Goal: Task Accomplishment & Management: Complete application form

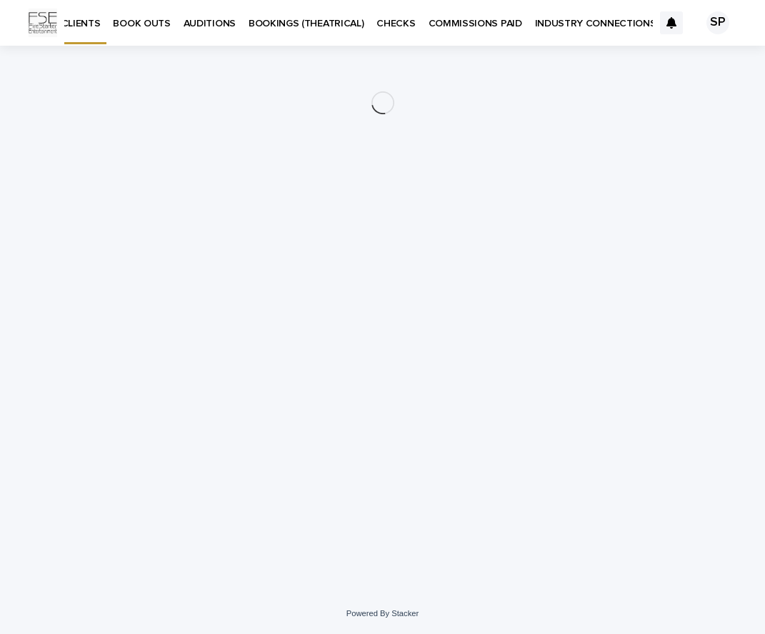
click at [135, 21] on p "BOOK OUTS" at bounding box center [141, 15] width 57 height 30
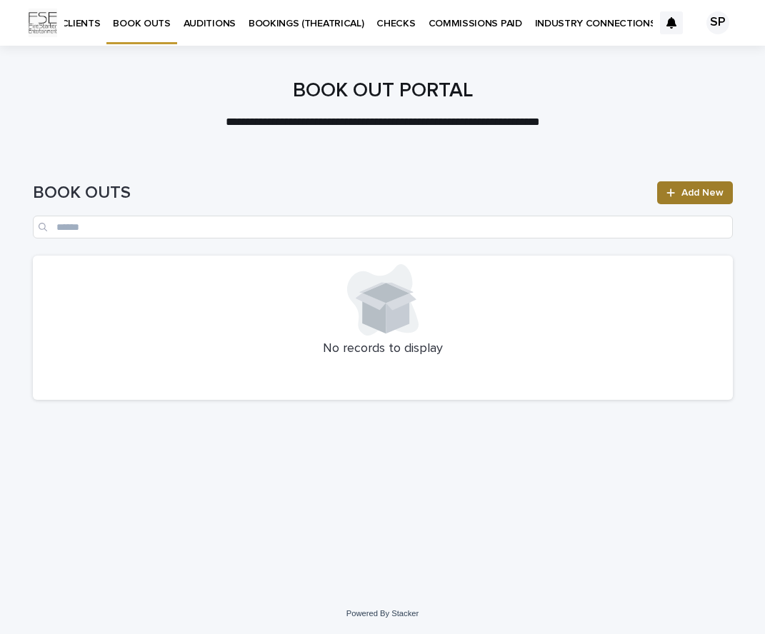
click at [705, 191] on span "Add New" at bounding box center [702, 193] width 42 height 10
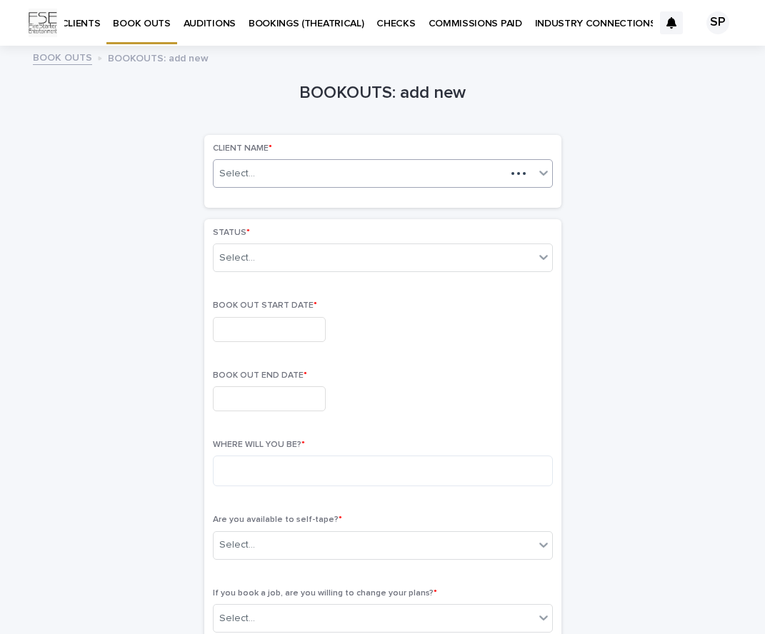
click at [400, 173] on div "Select..." at bounding box center [360, 174] width 292 height 18
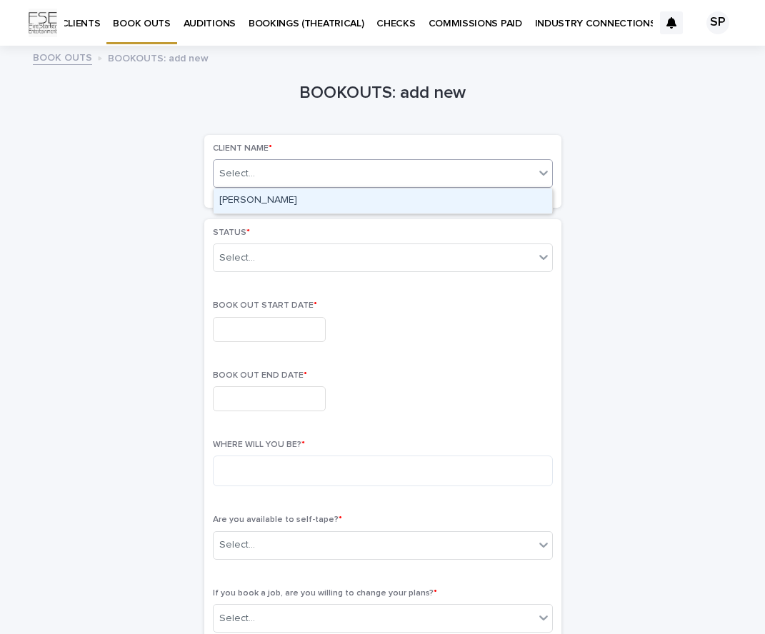
click at [458, 202] on div "[PERSON_NAME]" at bounding box center [383, 201] width 339 height 25
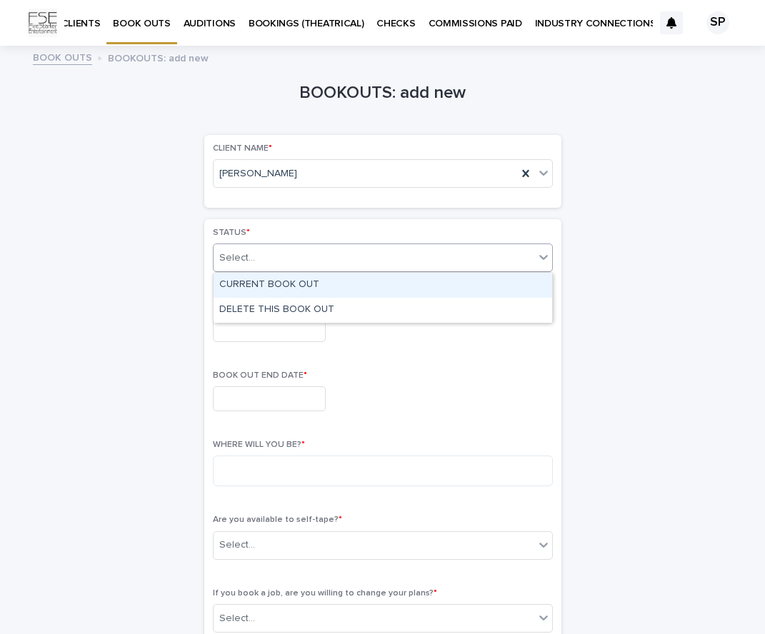
click at [443, 261] on div "Select..." at bounding box center [374, 258] width 321 height 24
click at [365, 286] on div "CURRENT BOOK OUT" at bounding box center [383, 285] width 339 height 25
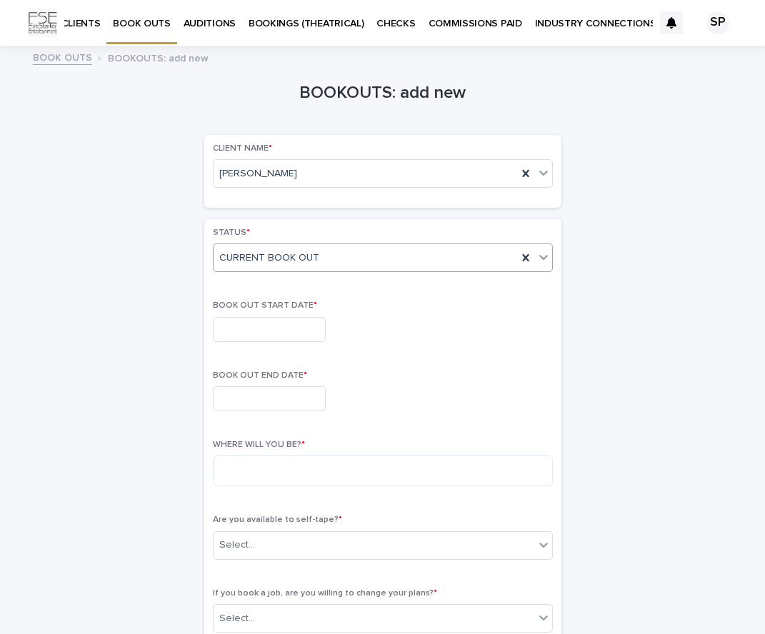
click at [281, 322] on input "text" at bounding box center [269, 329] width 113 height 25
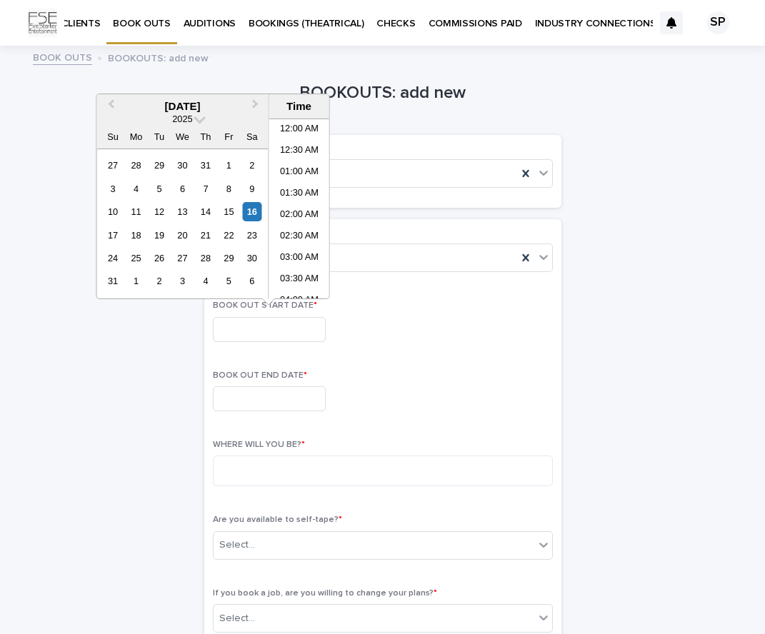
scroll to position [478, 0]
click at [210, 279] on div "4" at bounding box center [205, 280] width 19 height 19
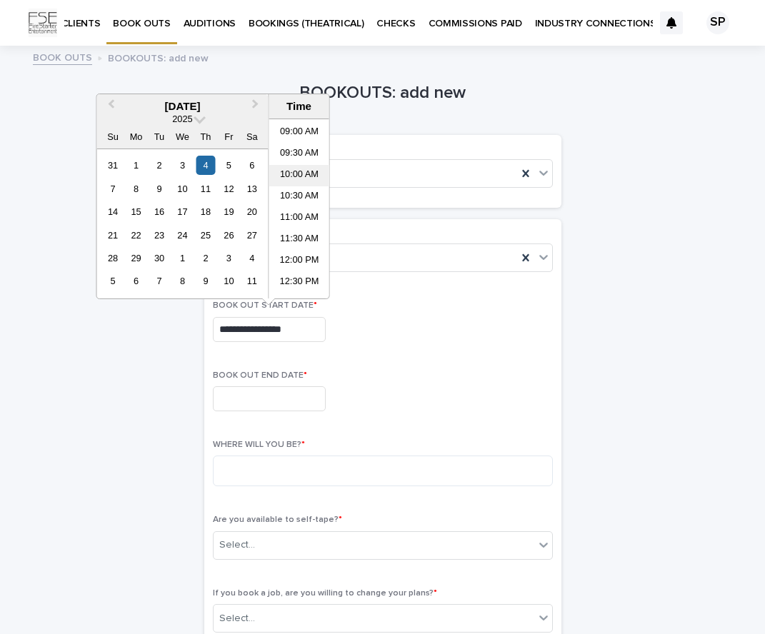
click at [304, 172] on li "10:00 AM" at bounding box center [299, 175] width 61 height 21
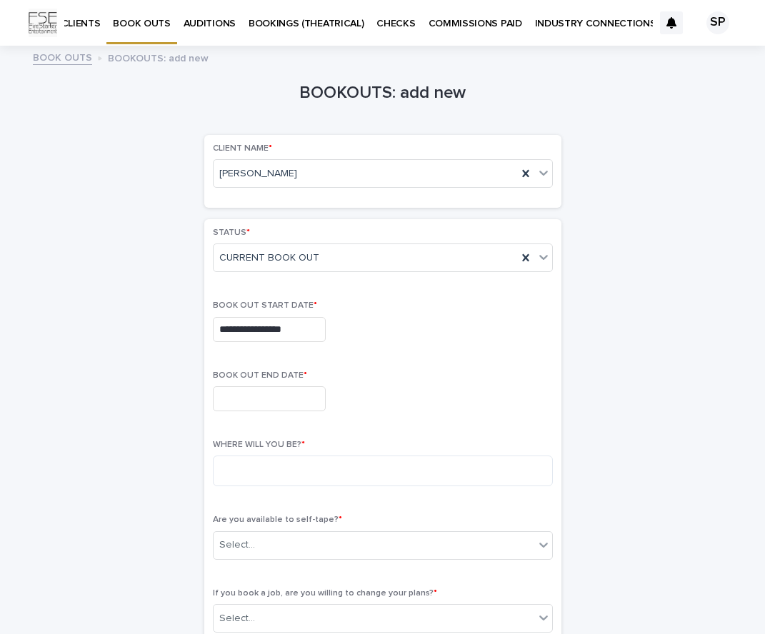
type input "**********"
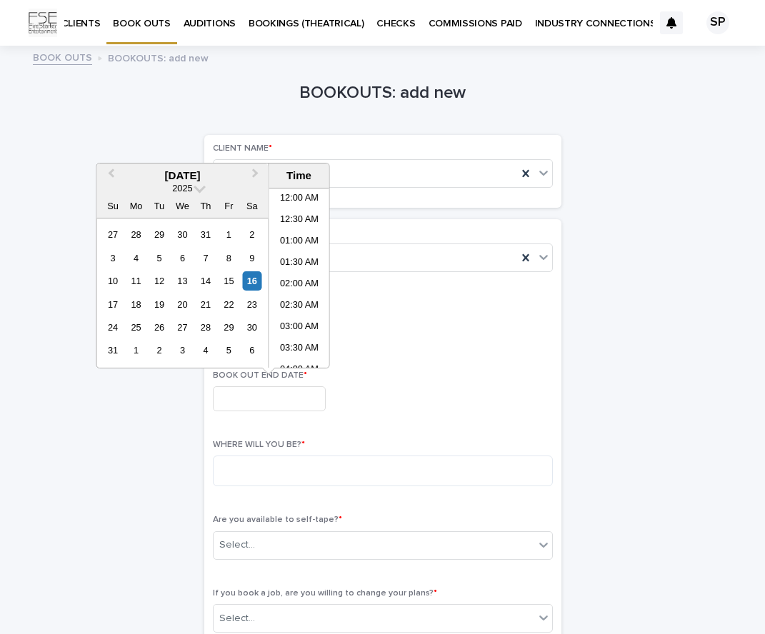
click at [300, 396] on input "text" at bounding box center [269, 398] width 113 height 25
click at [251, 348] on div "6" at bounding box center [251, 350] width 19 height 19
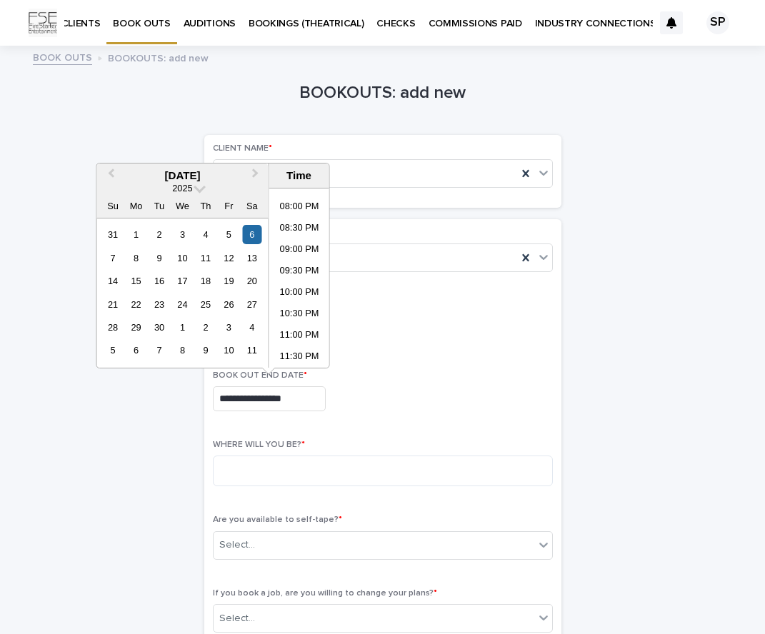
scroll to position [849, 0]
click at [307, 356] on li "11:30 PM" at bounding box center [299, 356] width 61 height 21
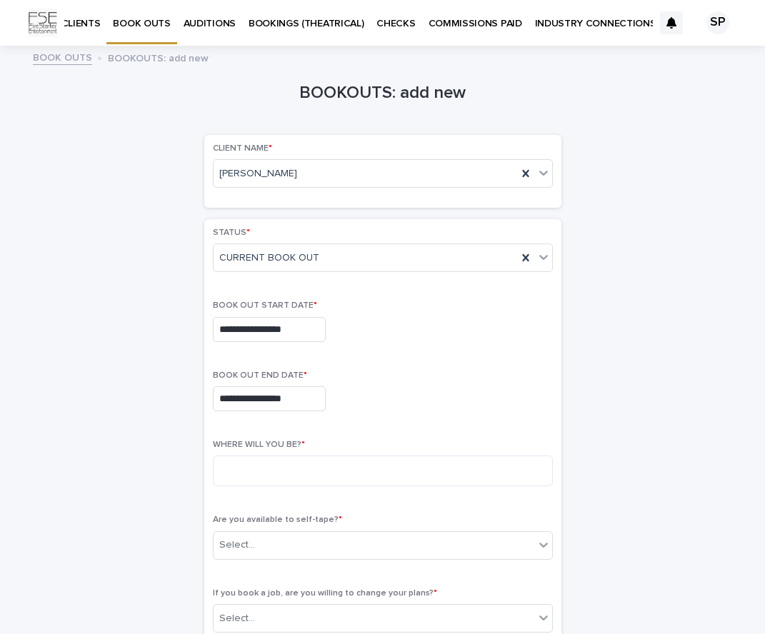
type input "**********"
click at [358, 397] on div "**********" at bounding box center [383, 398] width 340 height 25
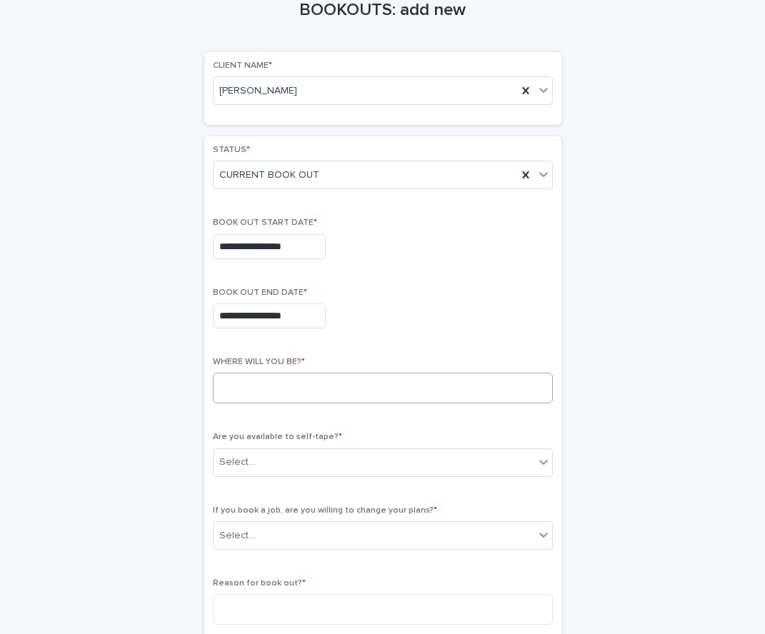
scroll to position [85, 0]
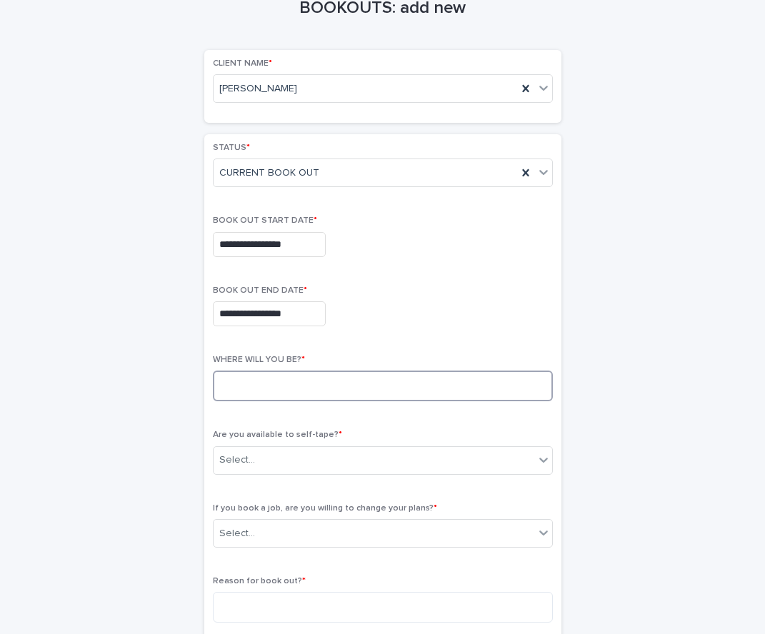
click at [351, 394] on textarea at bounding box center [383, 386] width 340 height 31
type textarea "**********"
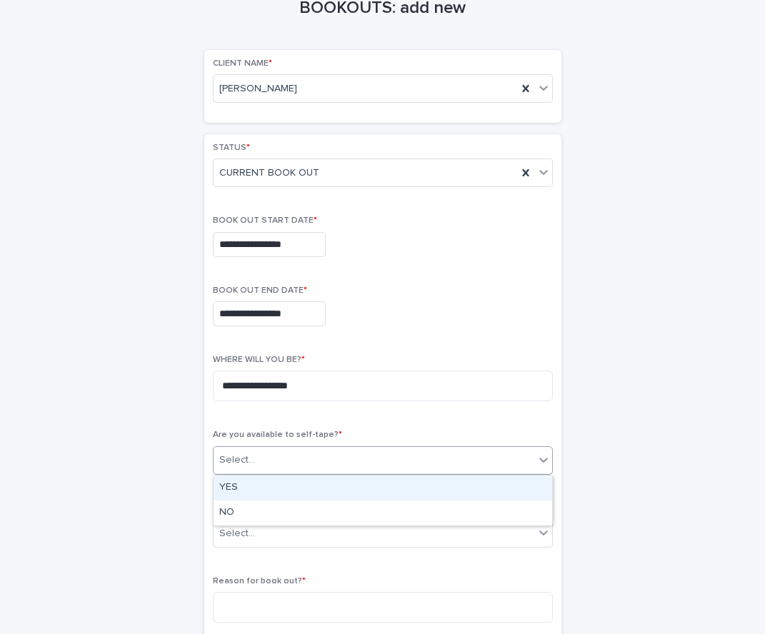
click at [360, 456] on div "Select..." at bounding box center [374, 461] width 321 height 24
click at [345, 488] on div "YES" at bounding box center [383, 488] width 339 height 25
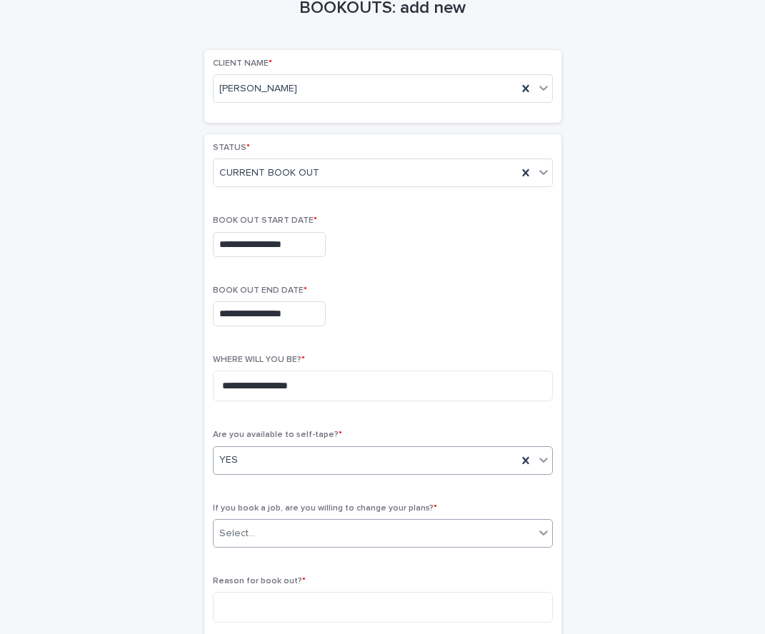
click at [293, 531] on div "Select..." at bounding box center [374, 534] width 321 height 24
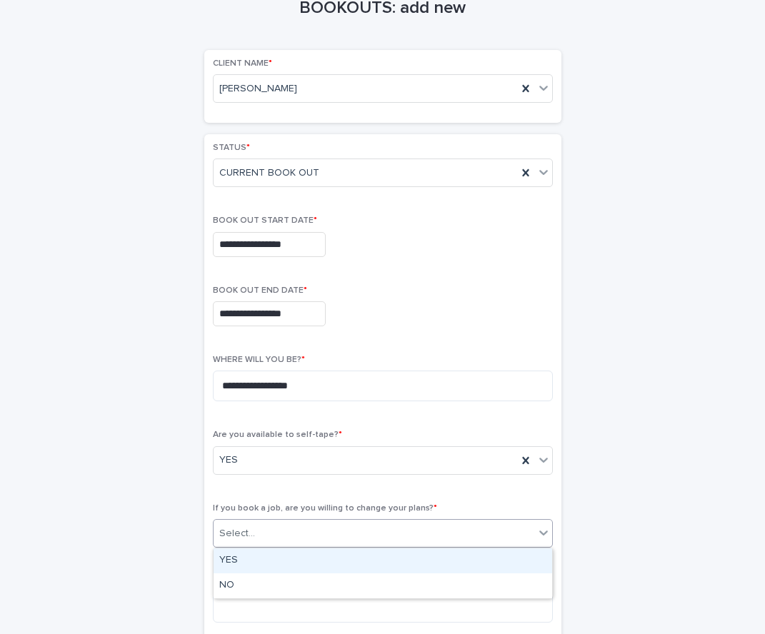
click at [289, 554] on div "YES" at bounding box center [383, 561] width 339 height 25
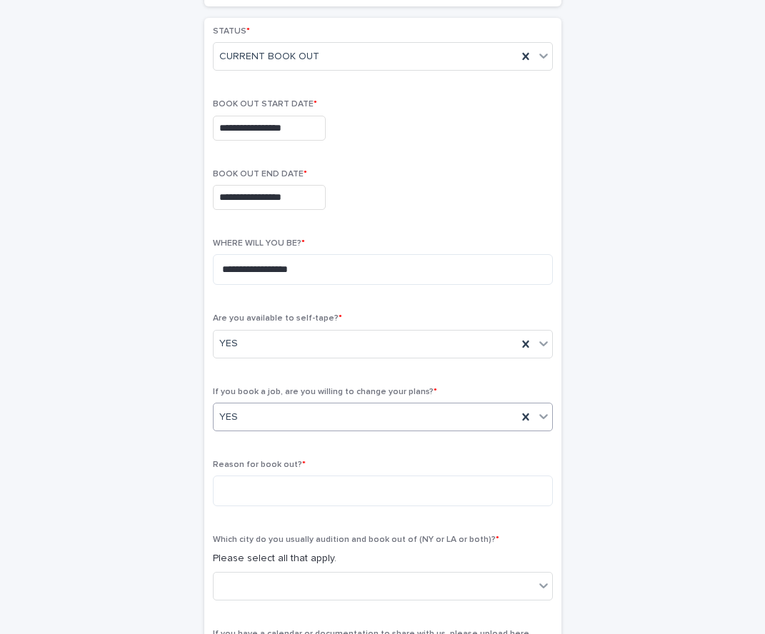
scroll to position [206, 0]
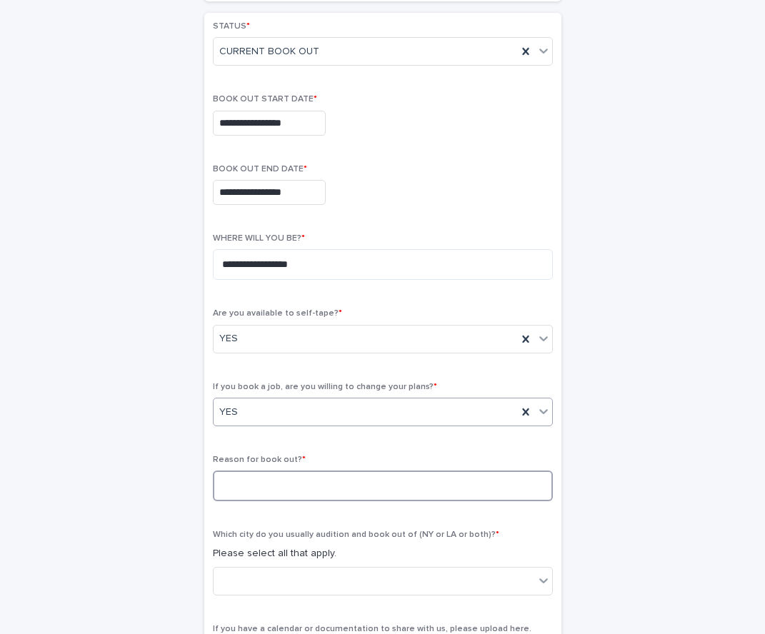
click at [264, 473] on textarea at bounding box center [383, 486] width 340 height 31
type textarea "**********"
click at [155, 498] on div "**********" at bounding box center [383, 343] width 700 height 991
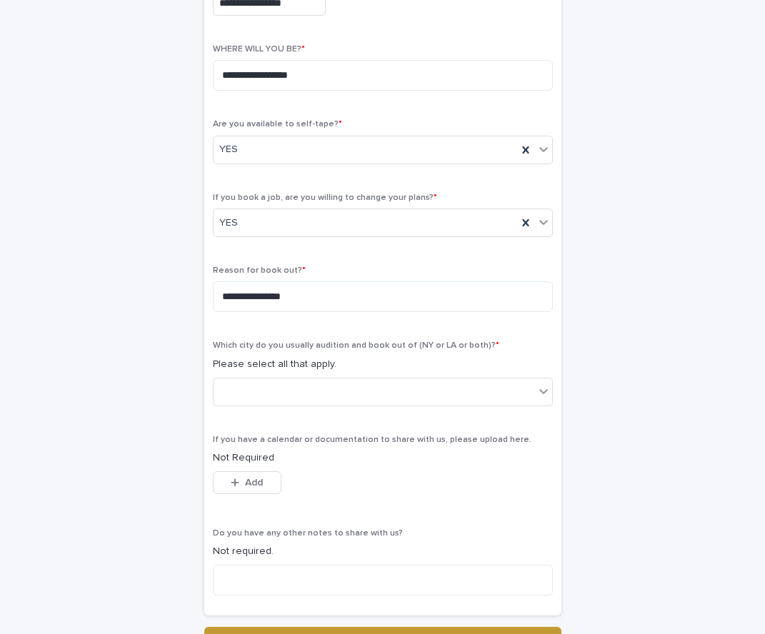
scroll to position [401, 0]
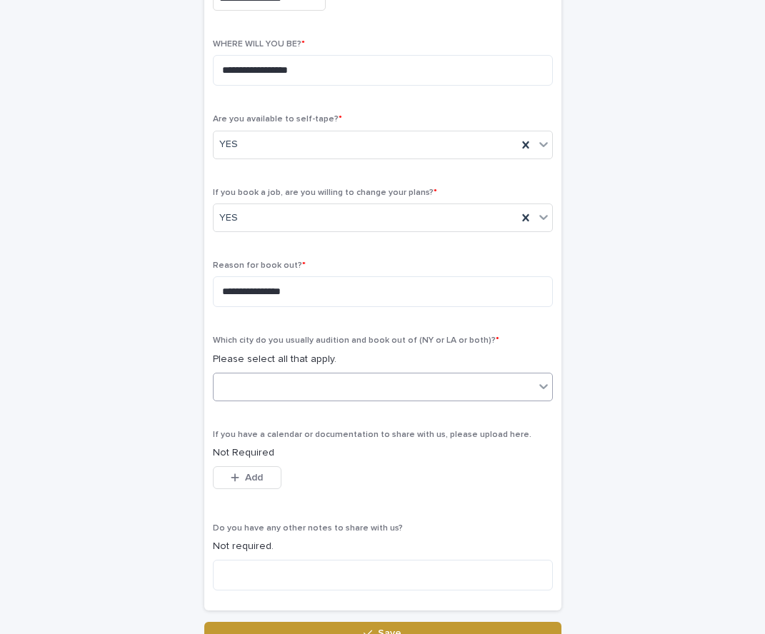
click at [307, 388] on div at bounding box center [374, 387] width 321 height 24
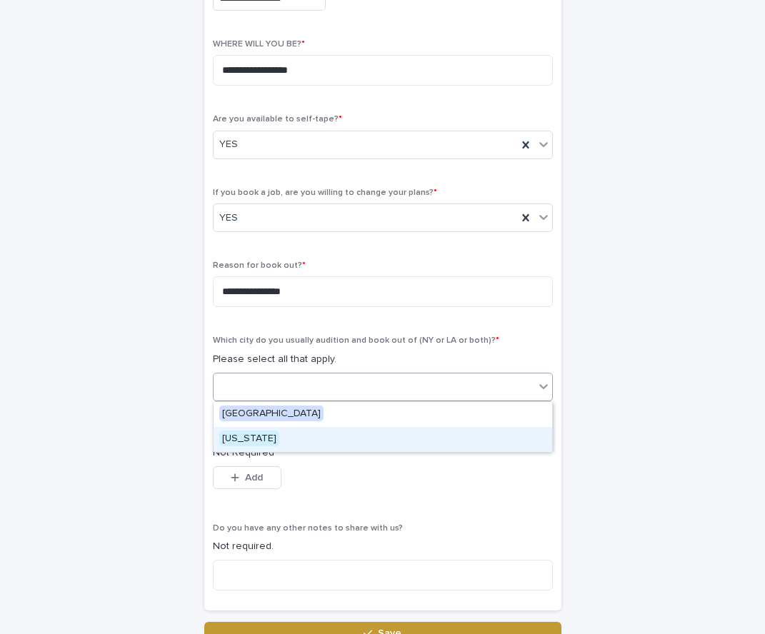
click at [287, 435] on div "[US_STATE]" at bounding box center [383, 439] width 339 height 25
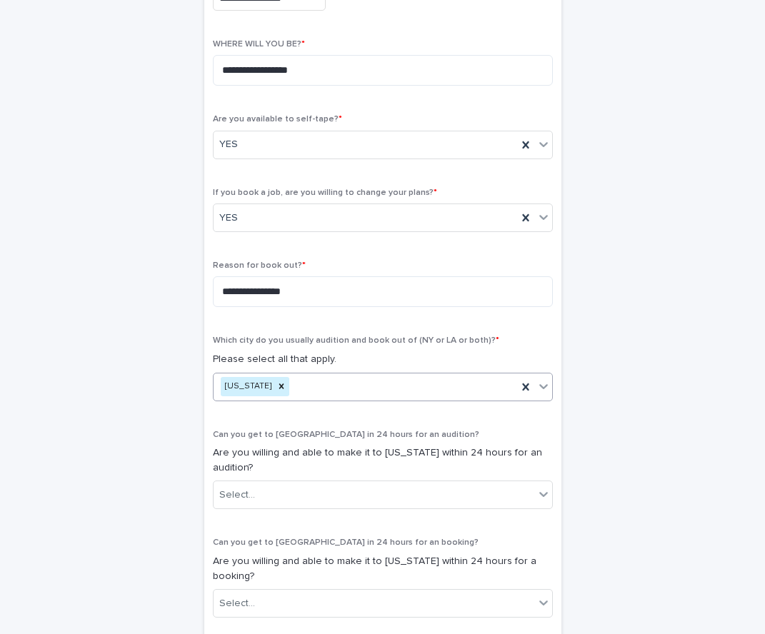
scroll to position [509, 0]
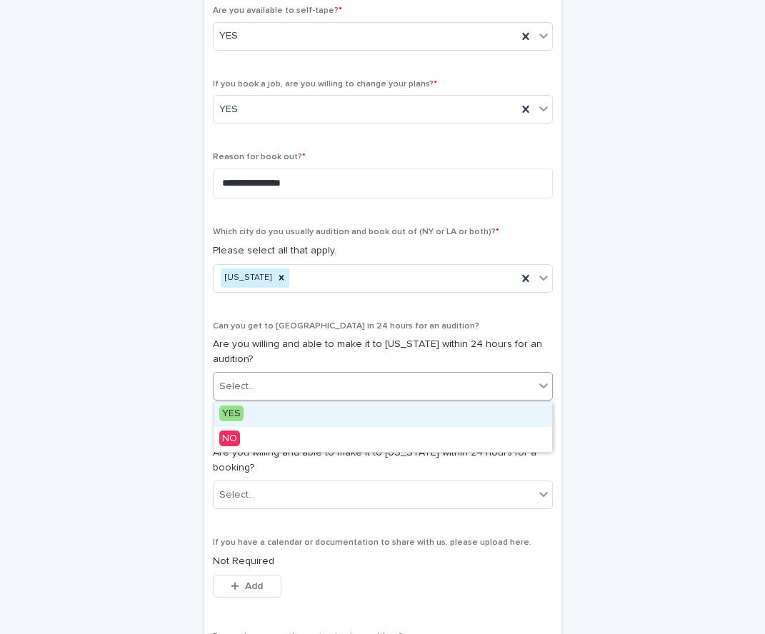
click at [256, 389] on div "Select..." at bounding box center [374, 387] width 321 height 24
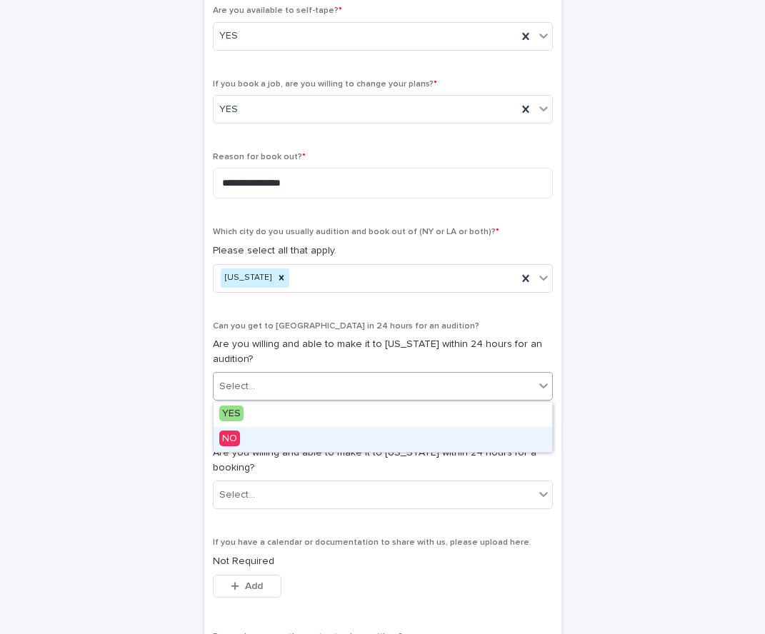
click at [252, 433] on div "NO" at bounding box center [383, 439] width 339 height 25
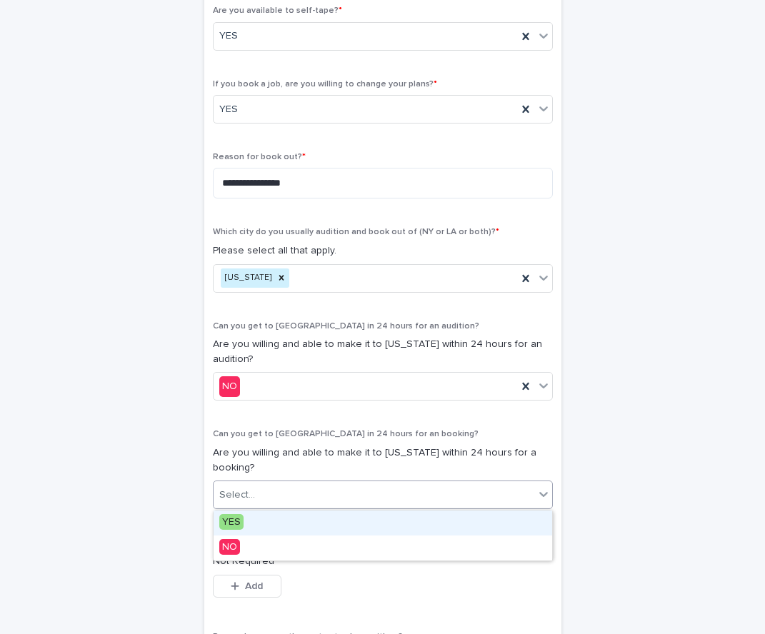
click at [276, 491] on div "Select..." at bounding box center [374, 496] width 321 height 24
click at [264, 513] on div "YES" at bounding box center [383, 523] width 339 height 25
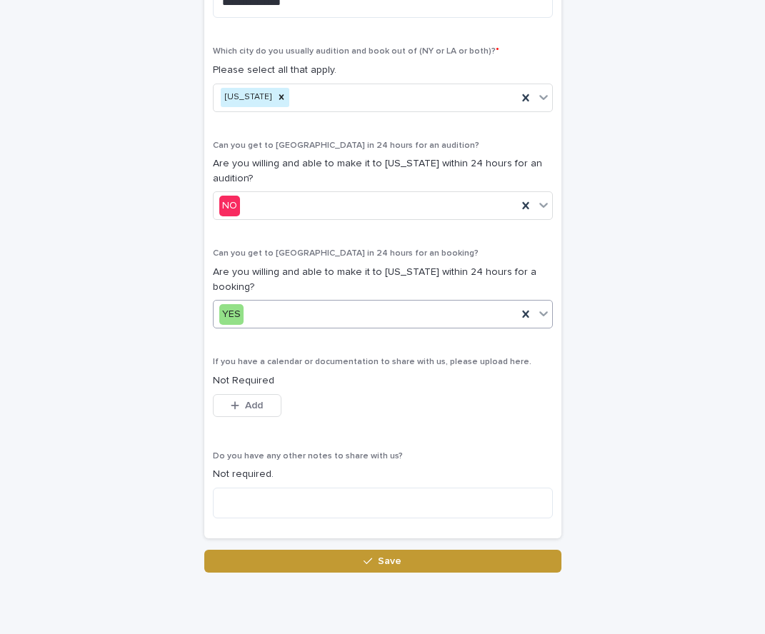
scroll to position [693, 0]
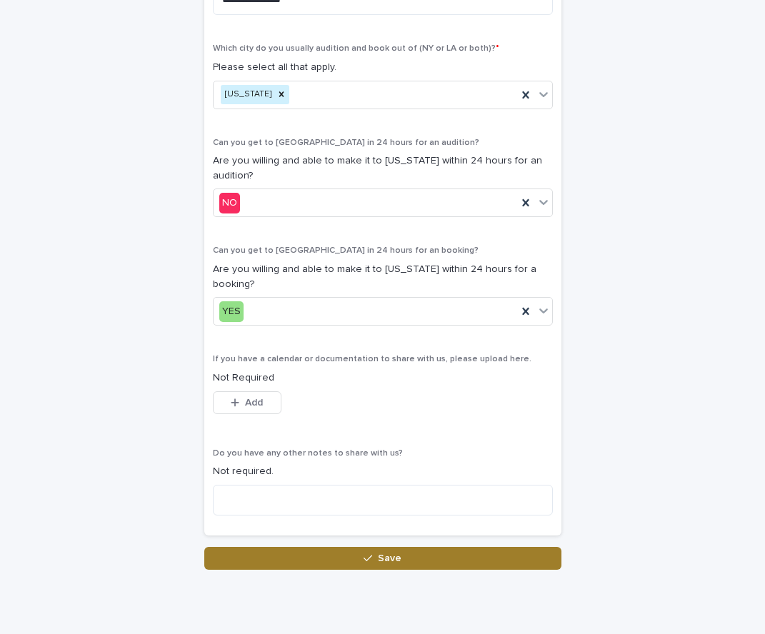
click at [257, 559] on button "Save" at bounding box center [382, 558] width 357 height 23
